Goal: Find specific page/section: Find specific page/section

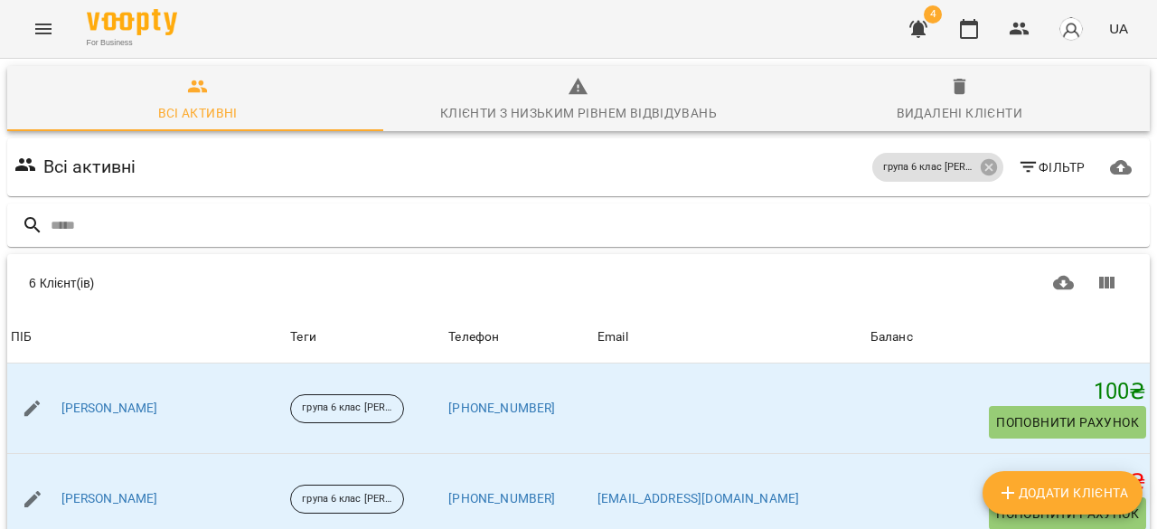
scroll to position [250, 0]
click at [982, 23] on button "button" at bounding box center [969, 28] width 43 height 43
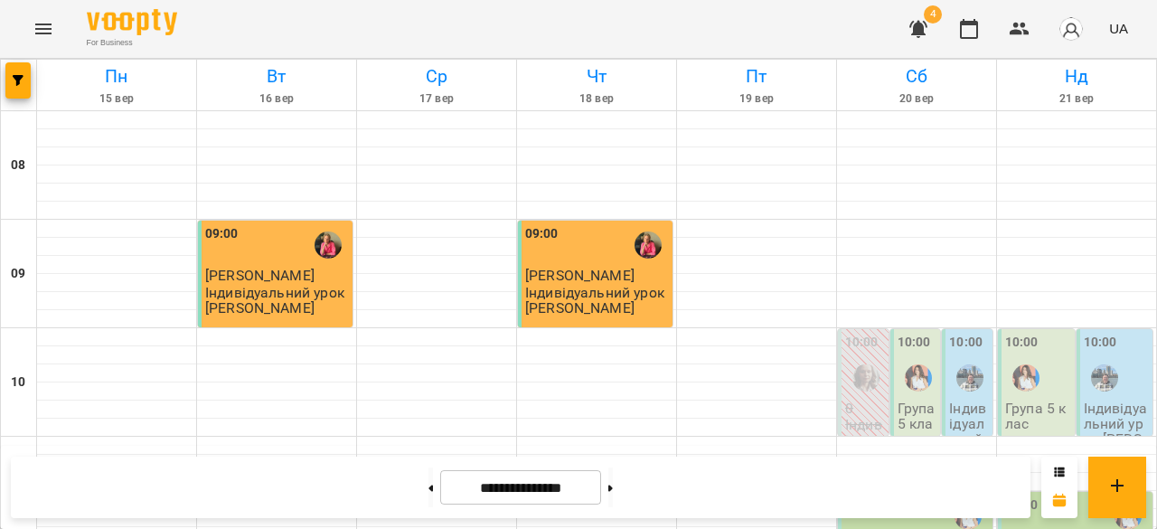
scroll to position [952, 0]
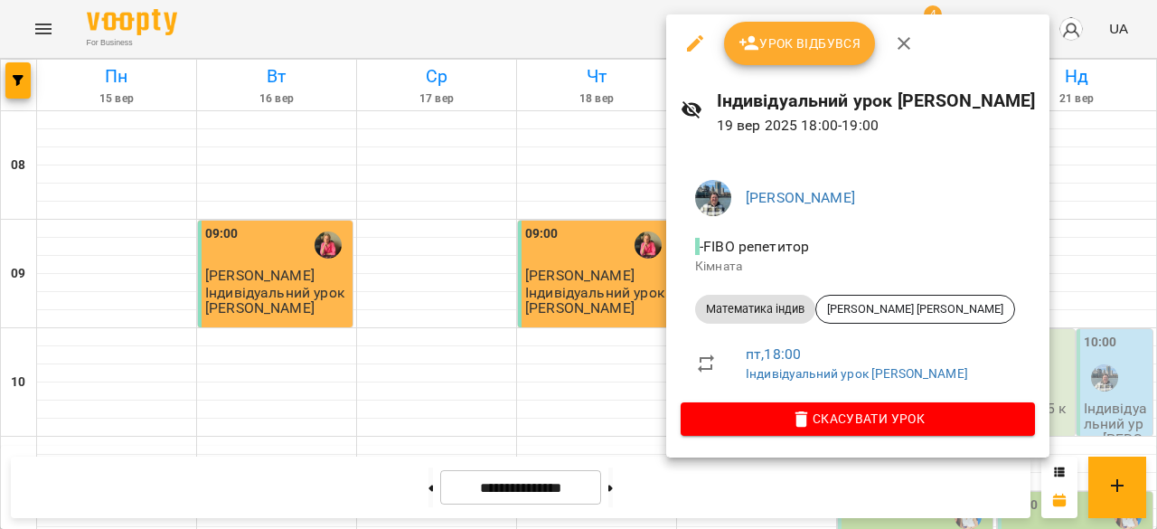
click at [630, 382] on div at bounding box center [578, 264] width 1157 height 529
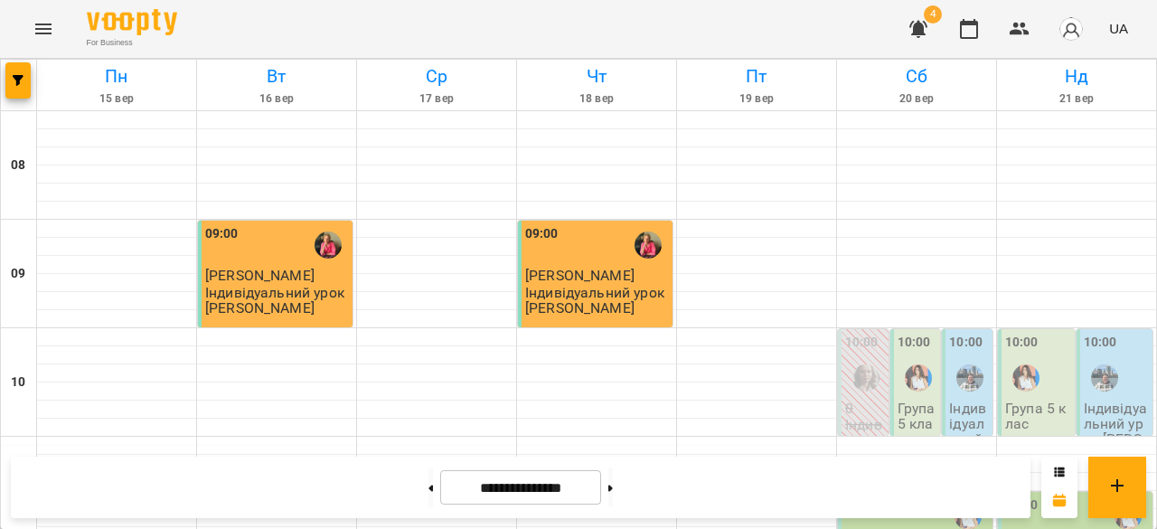
scroll to position [1070, 0]
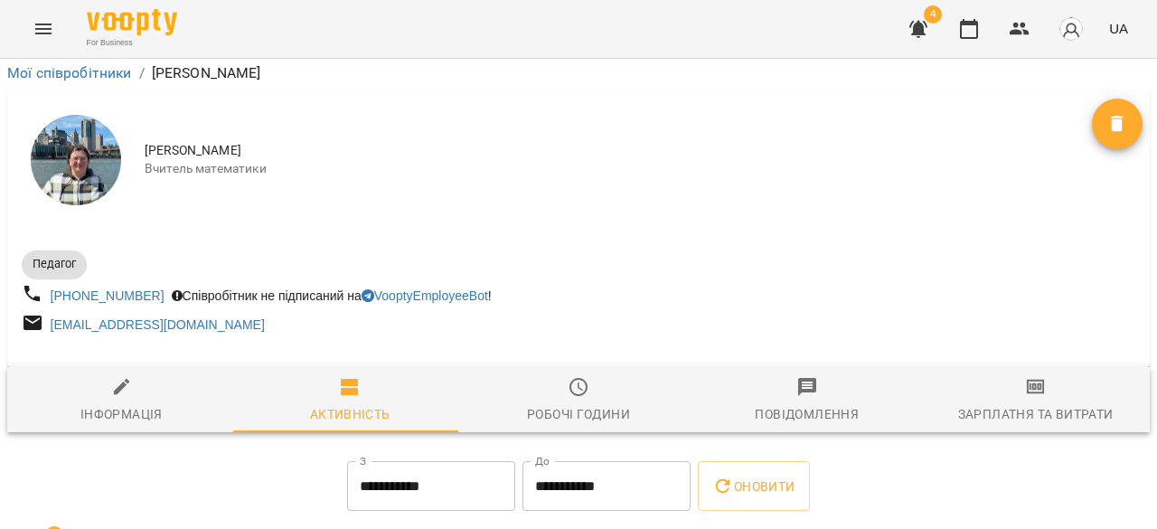
scroll to position [222, 0]
click at [610, 376] on span "Робочі години" at bounding box center [579, 400] width 207 height 49
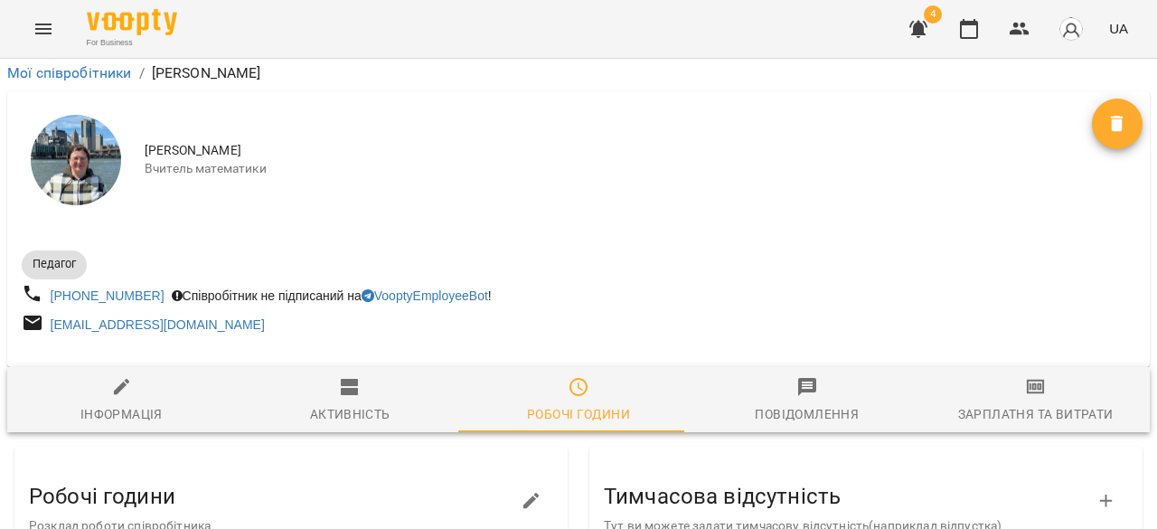
scroll to position [686, 0]
